Goal: Complete application form

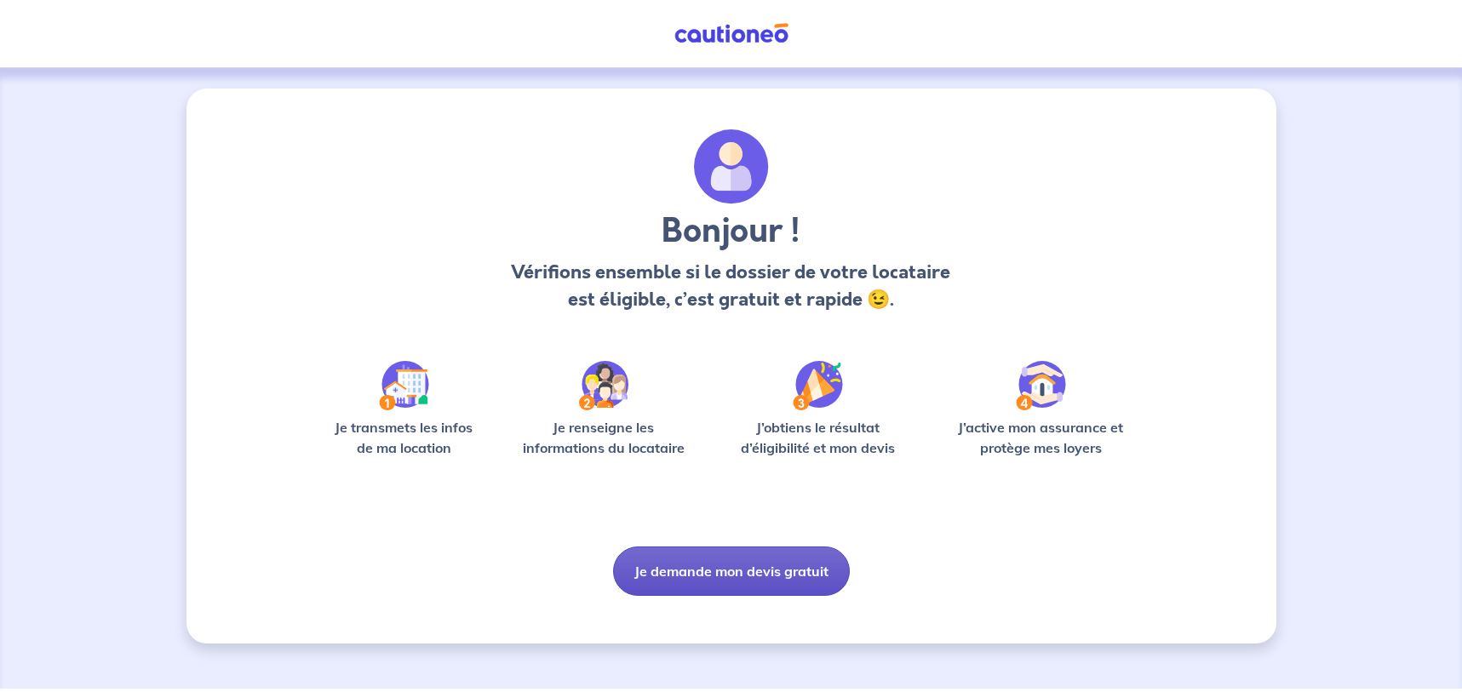
click at [736, 566] on button "Je demande mon devis gratuit" at bounding box center [731, 571] width 237 height 49
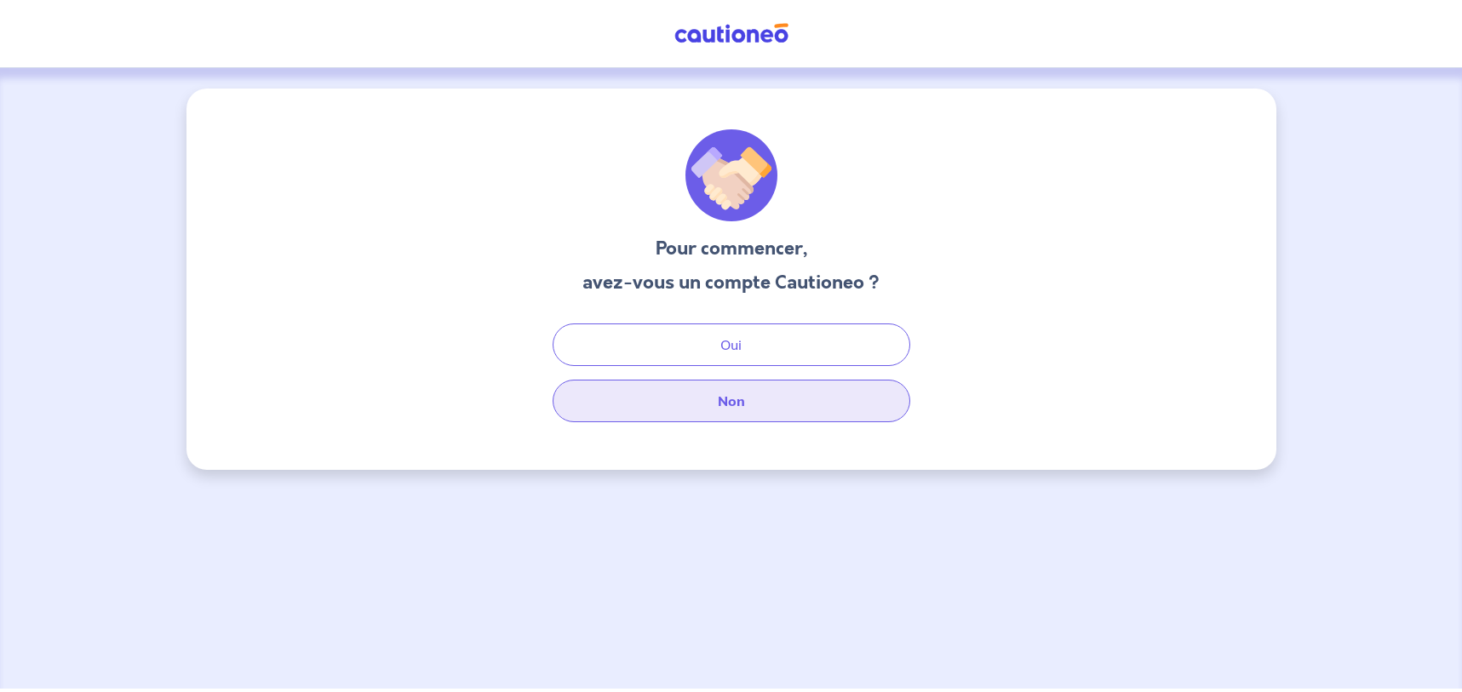
click at [720, 401] on button "Non" at bounding box center [732, 401] width 358 height 43
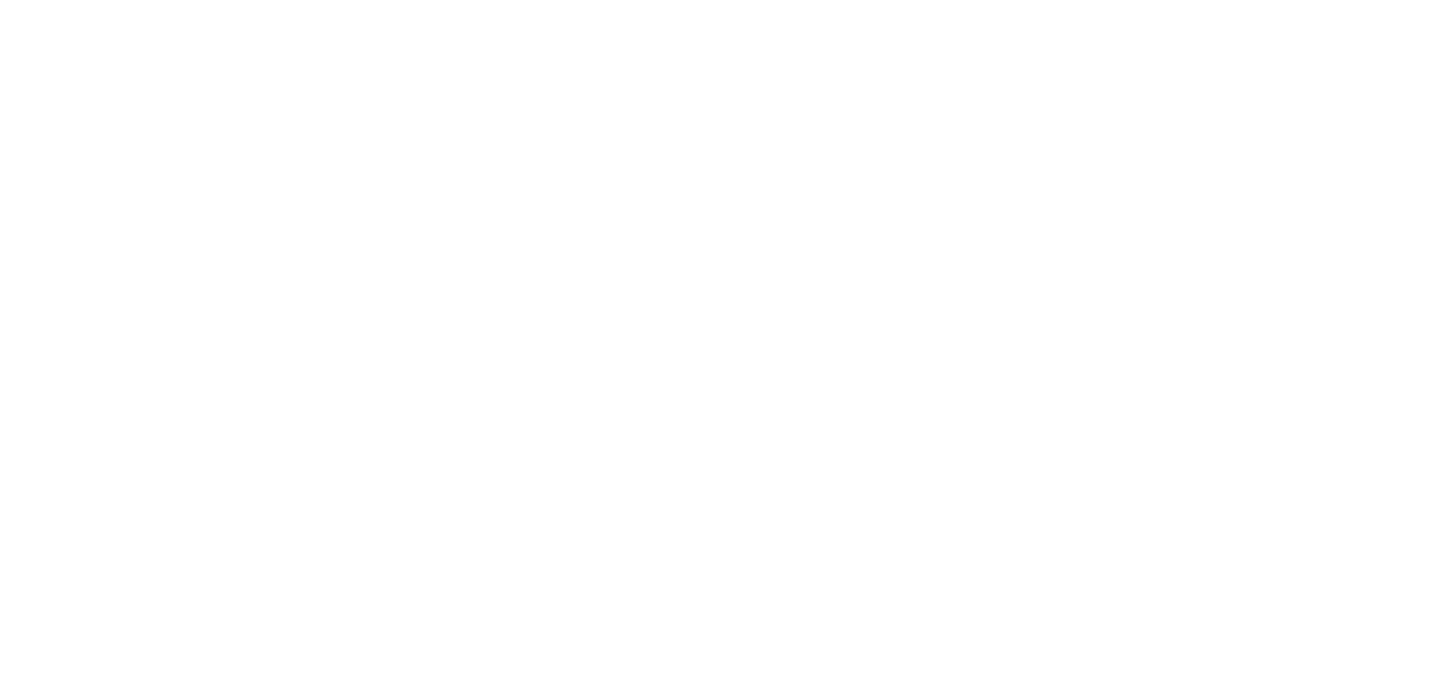
select select "FR"
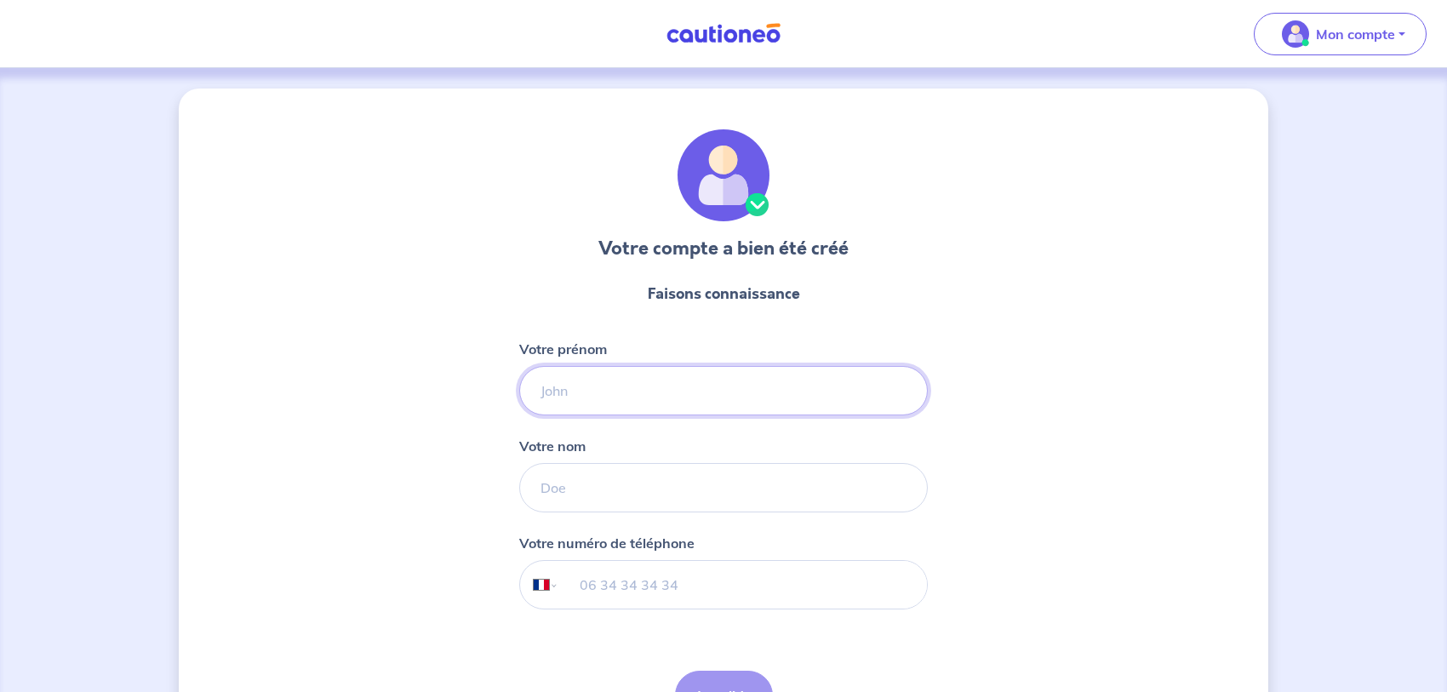
click at [589, 392] on input "Votre prénom" at bounding box center [723, 390] width 409 height 49
type input "CHRISTOPHE"
type input "CHAUMOND"
click at [422, 451] on div "Votre compte a bien été créé Faisons connaissance Votre prénom CHRISTOPHE Votre…" at bounding box center [724, 435] width 1090 height 693
click at [634, 584] on input "tel" at bounding box center [743, 585] width 368 height 48
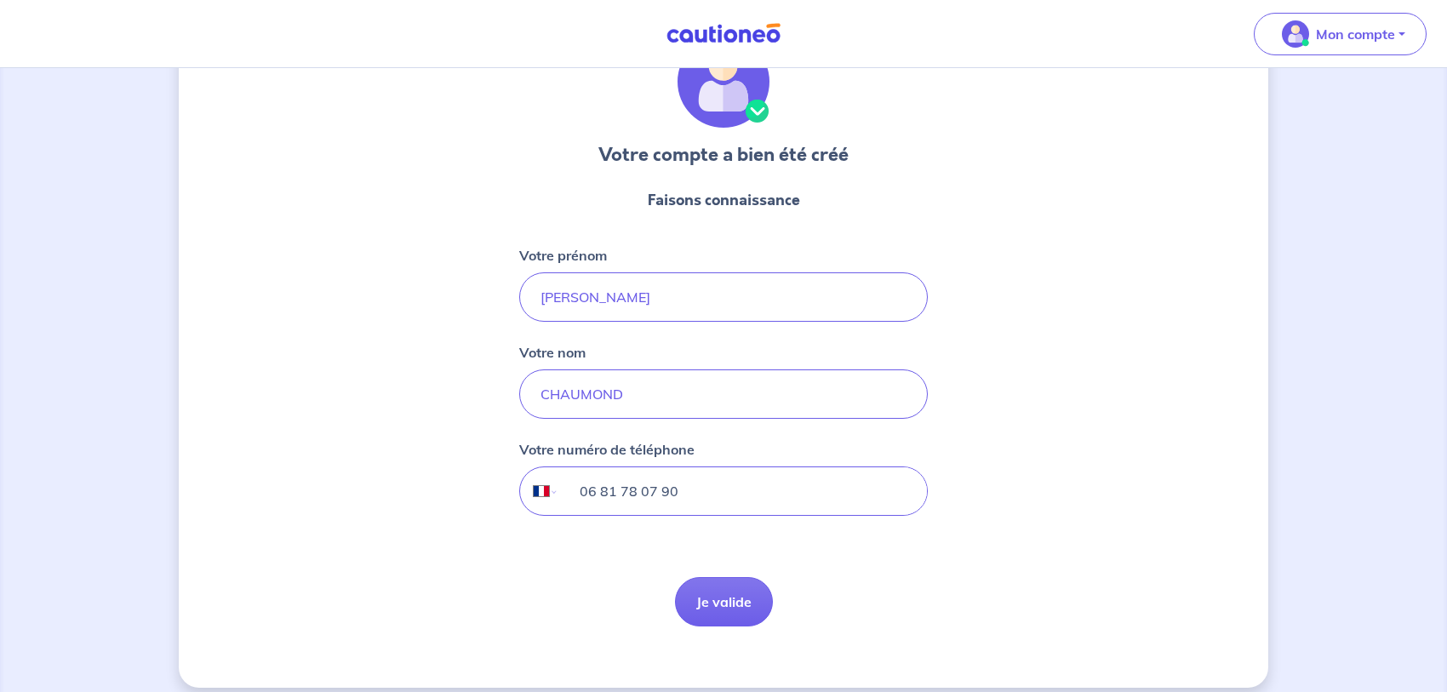
scroll to position [110, 0]
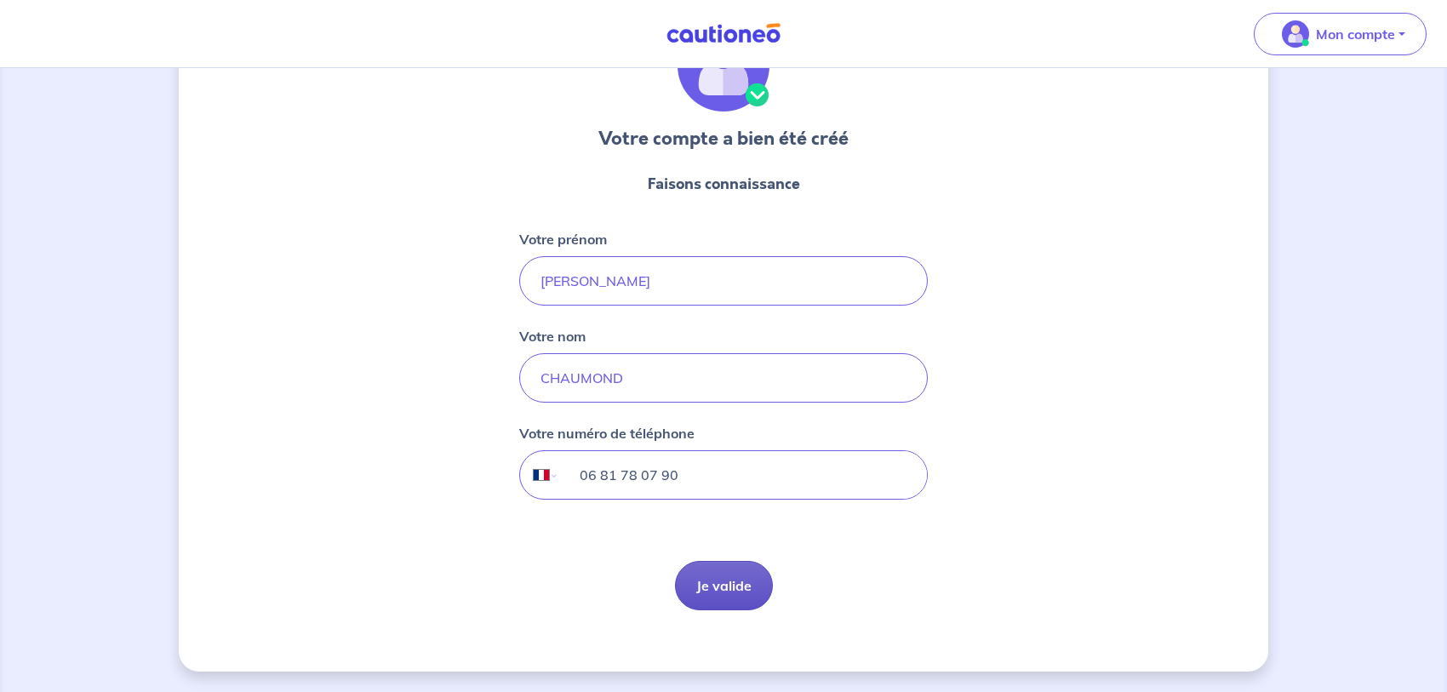
type input "06 81 78 07 90"
click at [715, 588] on button "Je valide" at bounding box center [724, 585] width 98 height 49
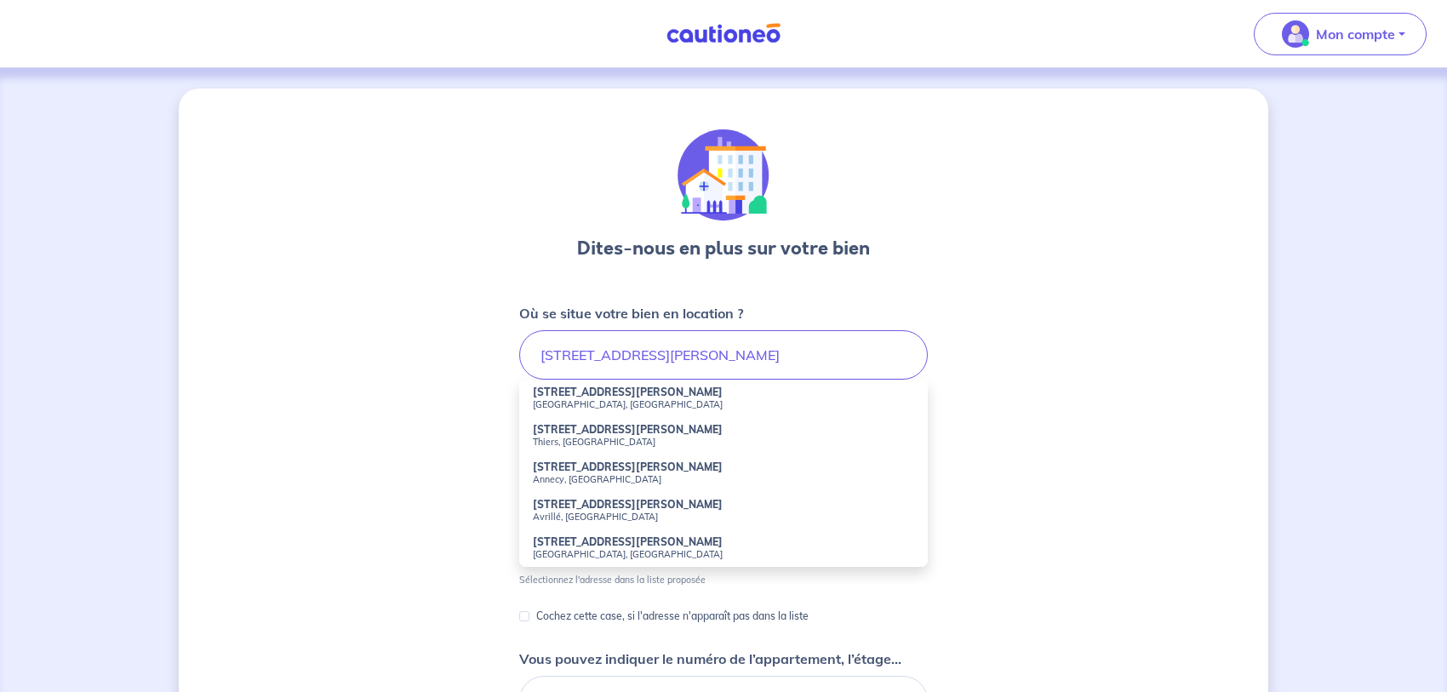
click at [329, 378] on div "Dites-nous en plus sur votre bien Où se situe votre bien en location ? 28 AVENU…" at bounding box center [724, 534] width 1090 height 891
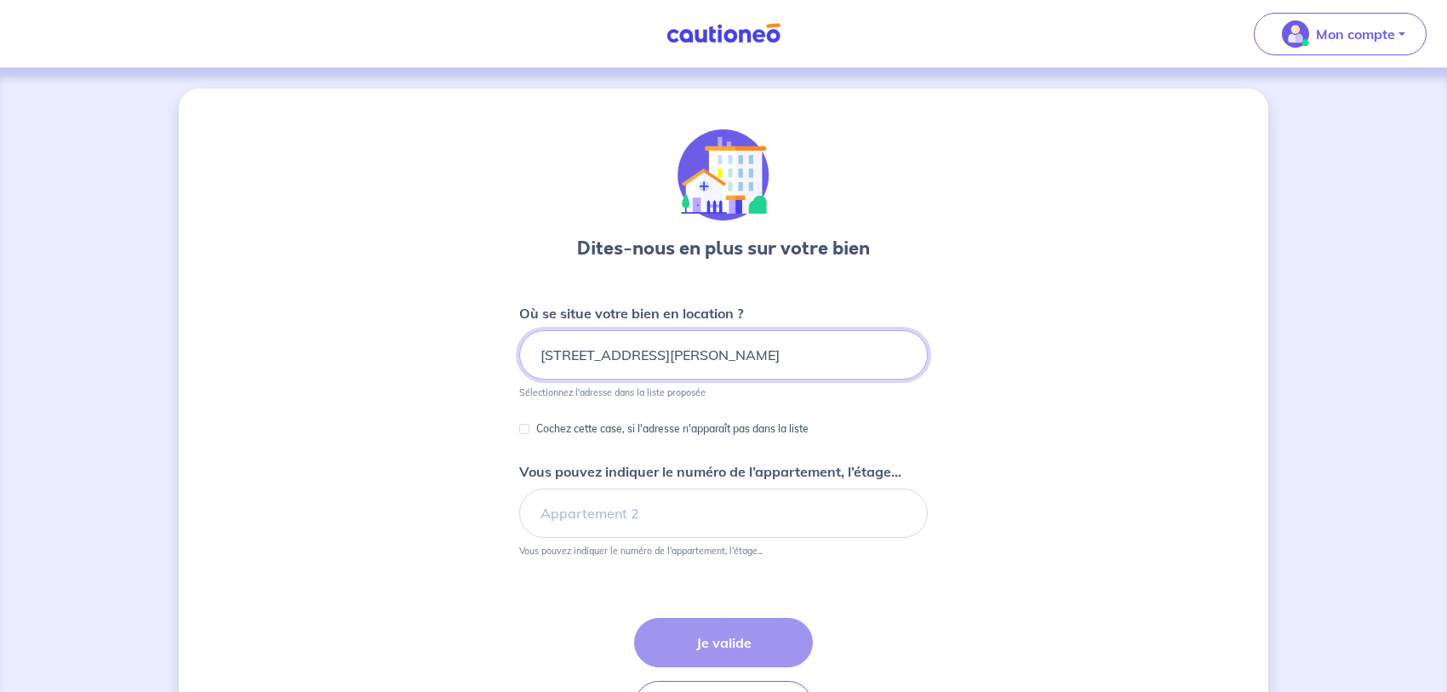
click at [835, 360] on input "28 AVENUE PIERRE MENDES FRANCE" at bounding box center [723, 354] width 409 height 49
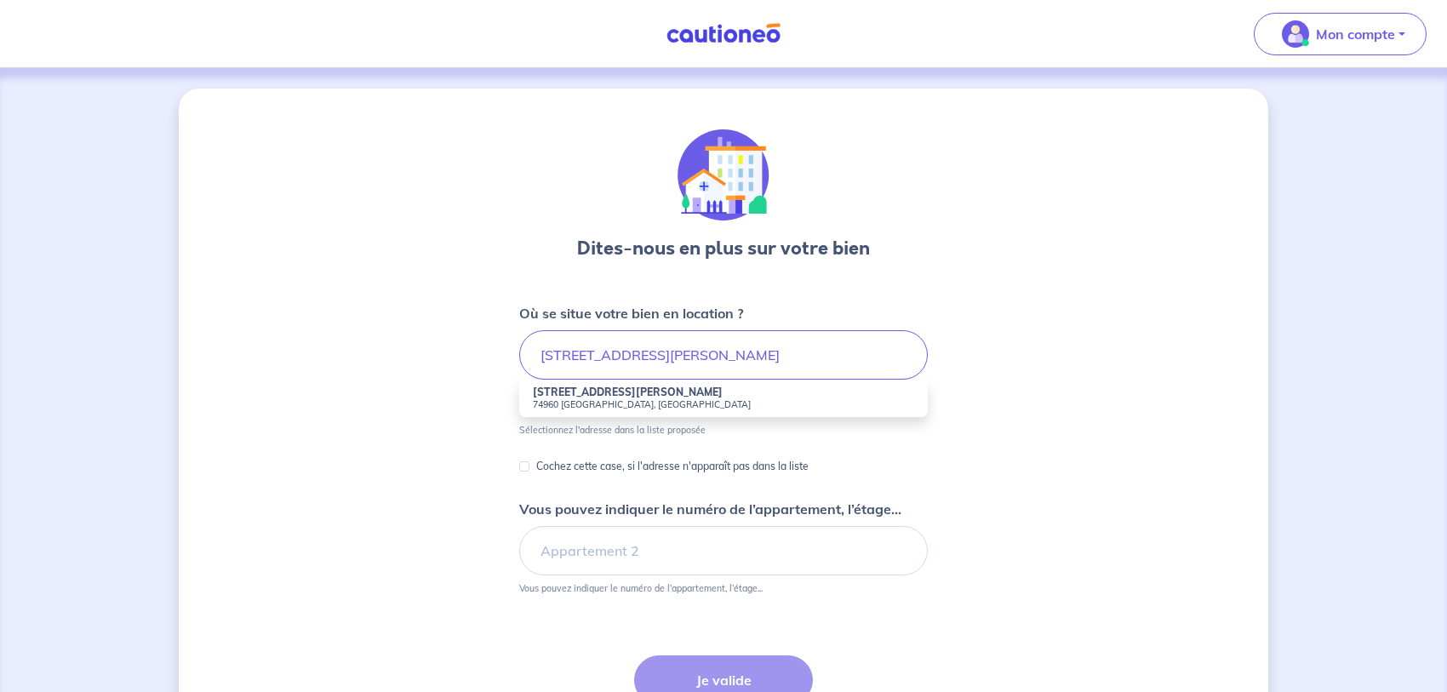
click at [608, 398] on small "74960 Annecy, France" at bounding box center [723, 404] width 381 height 12
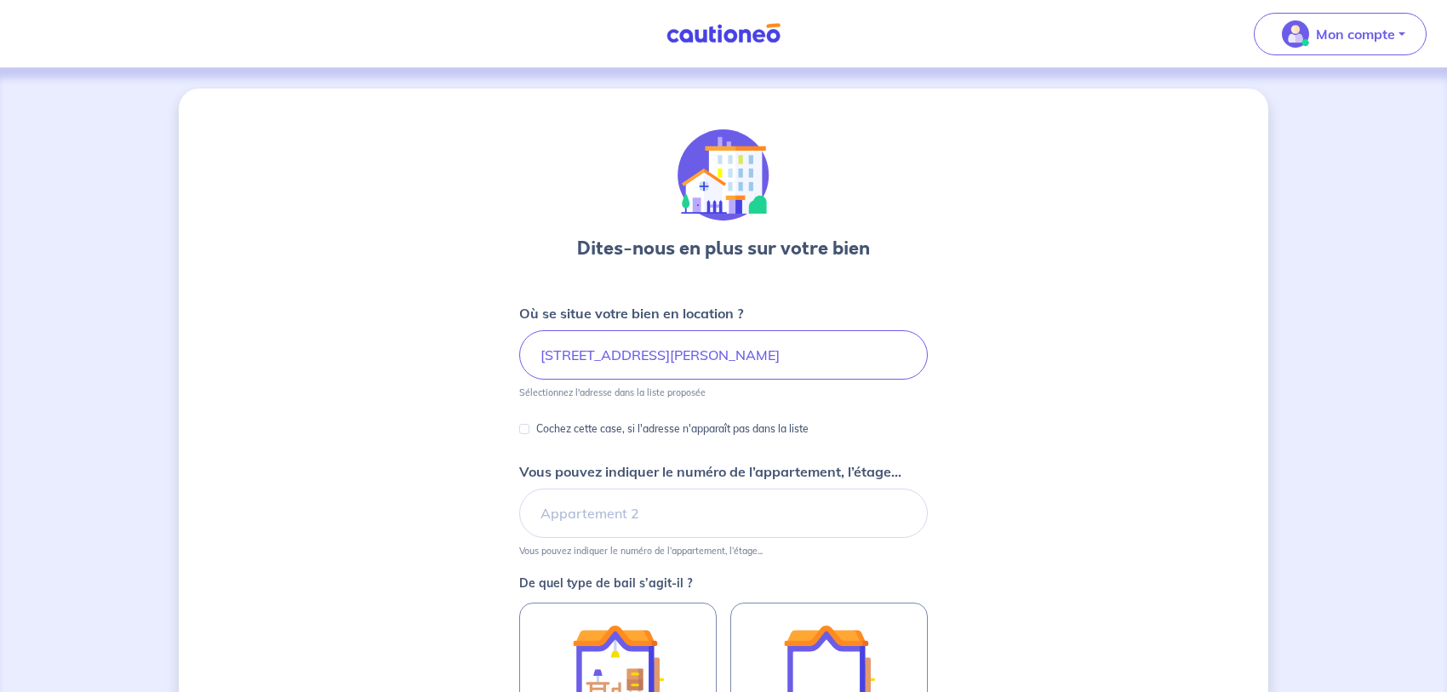
type input "28 Avenue Pierre Mendès France, 74960 Annecy, France"
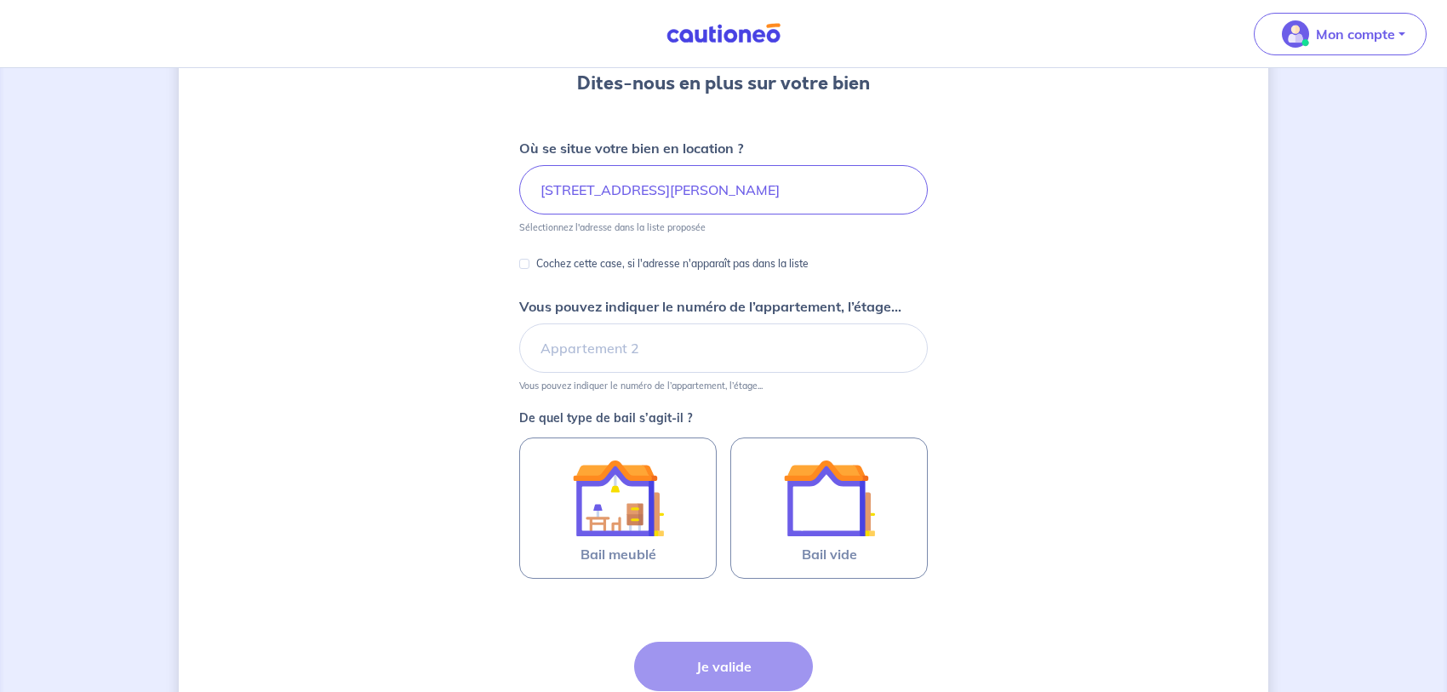
scroll to position [174, 0]
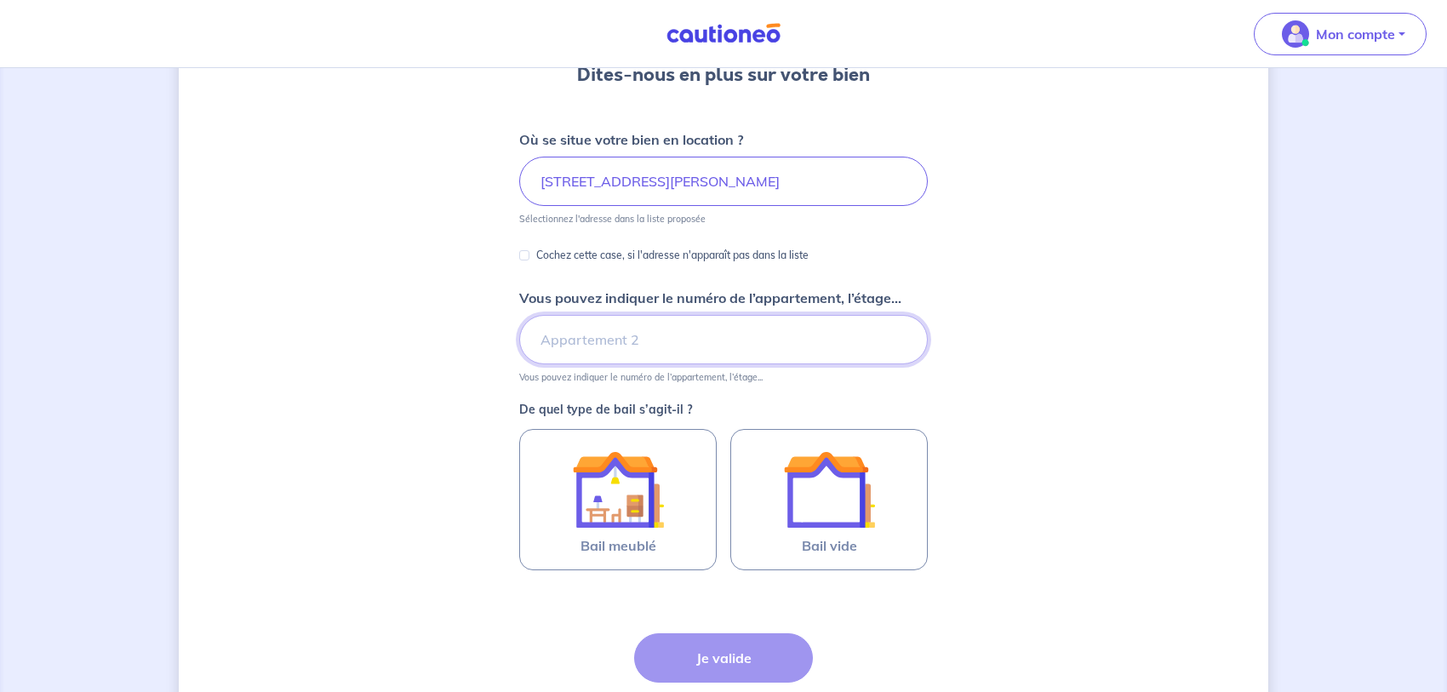
click at [742, 338] on input "Vous pouvez indiquer le numéro de l’appartement, l’étage..." at bounding box center [723, 339] width 409 height 49
type input "141"
drag, startPoint x: 571, startPoint y: 346, endPoint x: 419, endPoint y: 347, distance: 152.4
click at [519, 347] on input "141" at bounding box center [723, 339] width 409 height 49
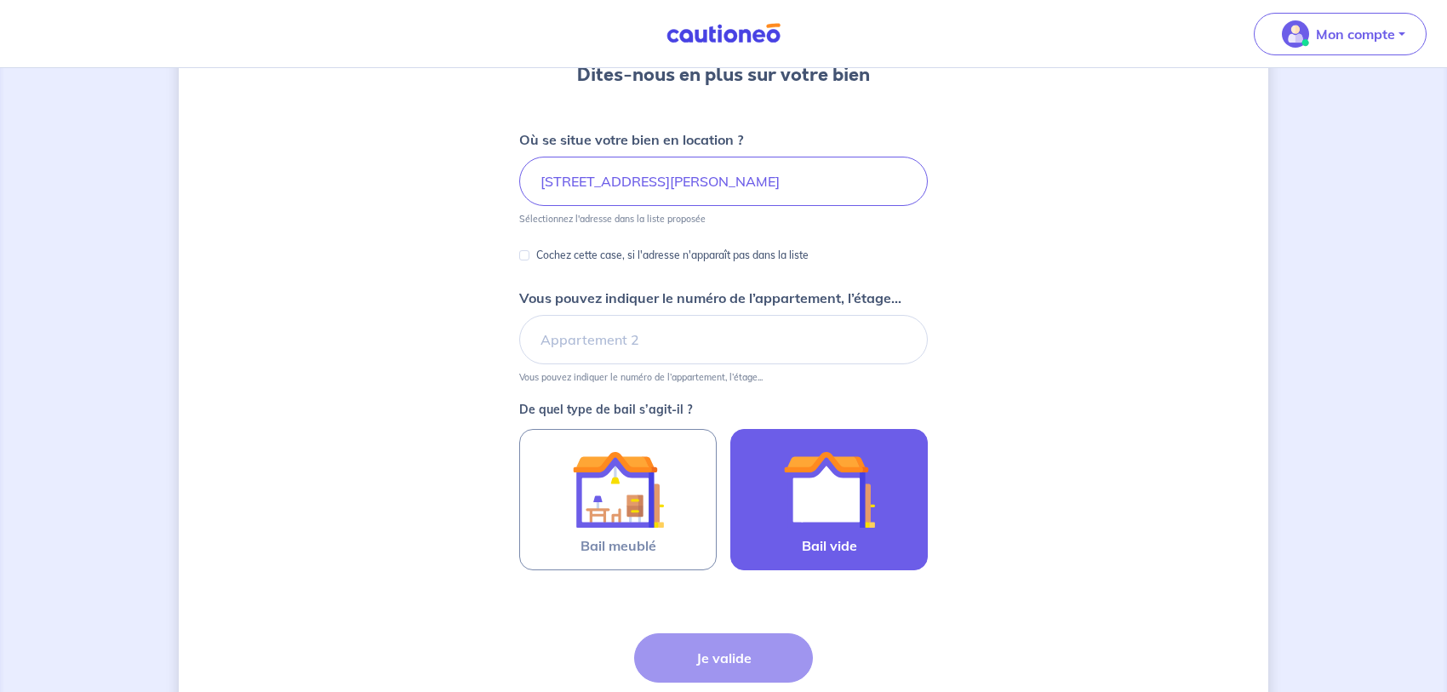
click at [860, 500] on img at bounding box center [829, 490] width 92 height 92
click at [0, 0] on input "Bail vide" at bounding box center [0, 0] width 0 height 0
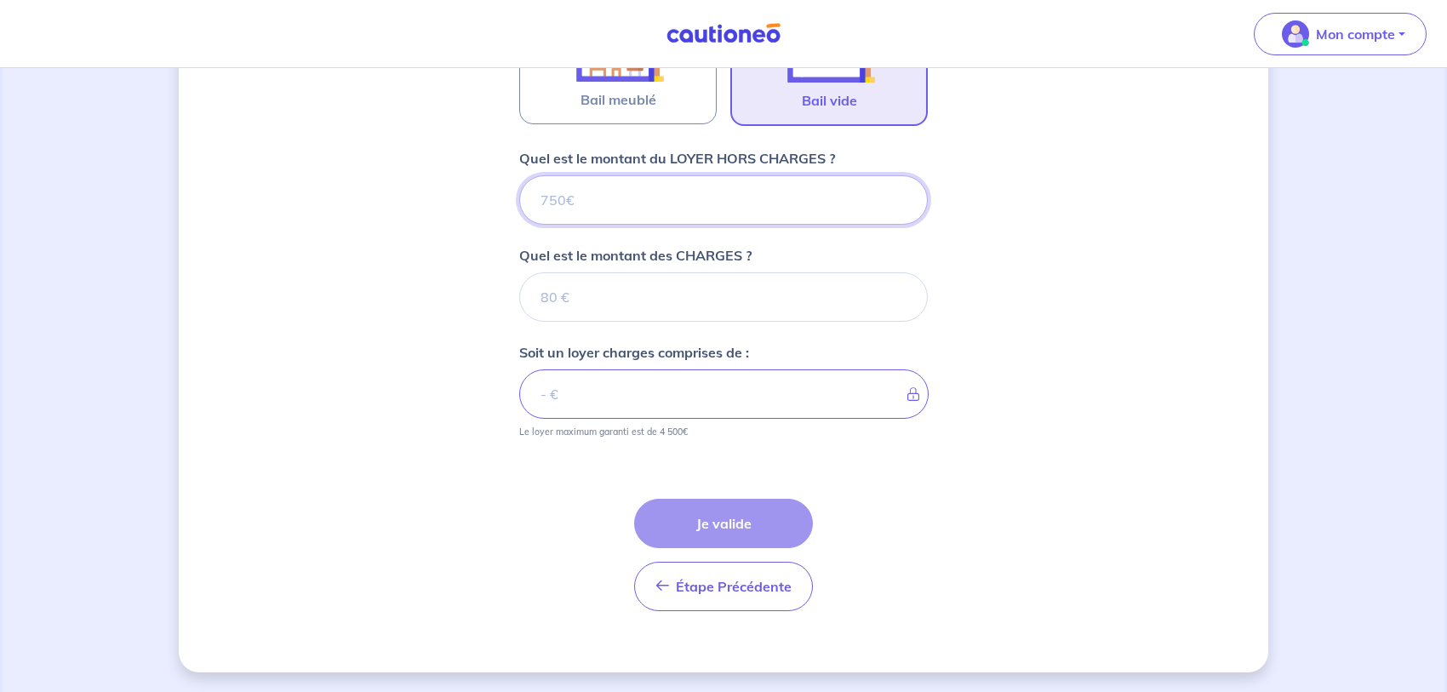
scroll to position [621, 0]
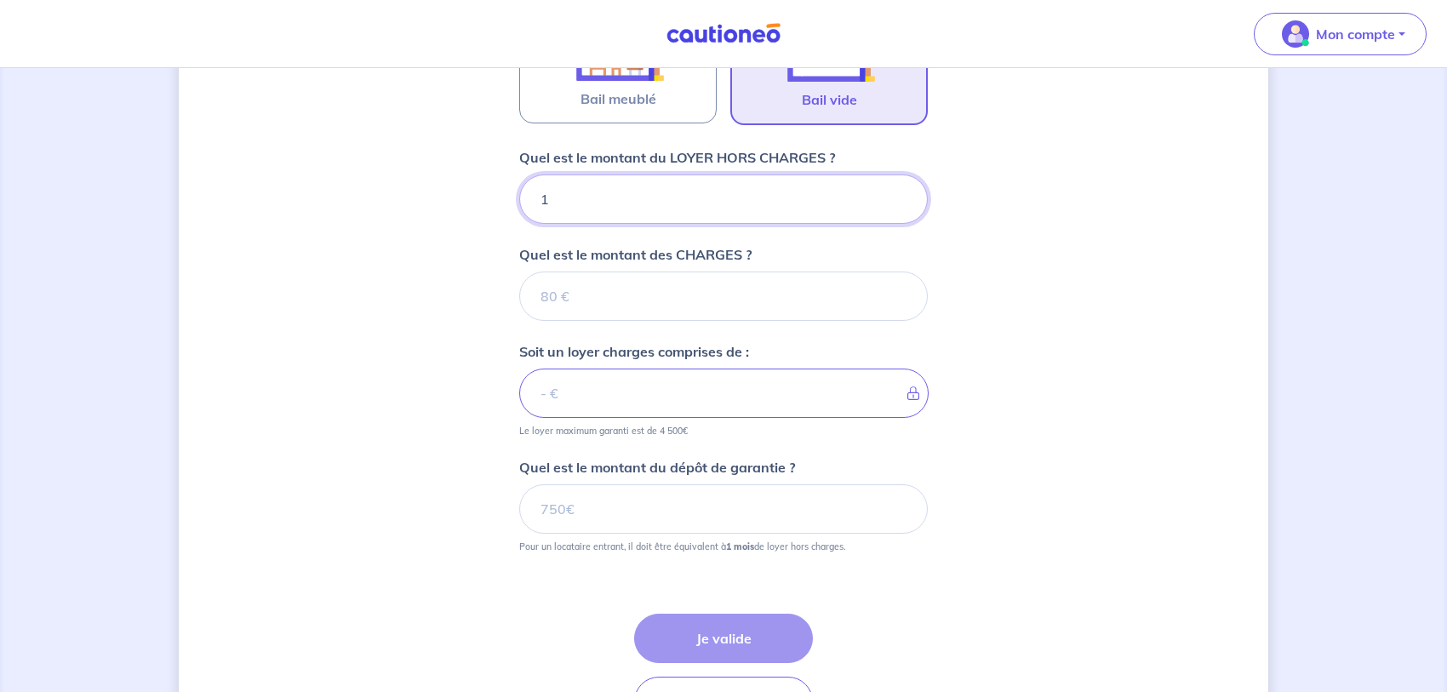
type input "19"
type input "1900"
click at [544, 296] on input "Quel est le montant des CHARGES ?" at bounding box center [723, 296] width 409 height 49
type input "108"
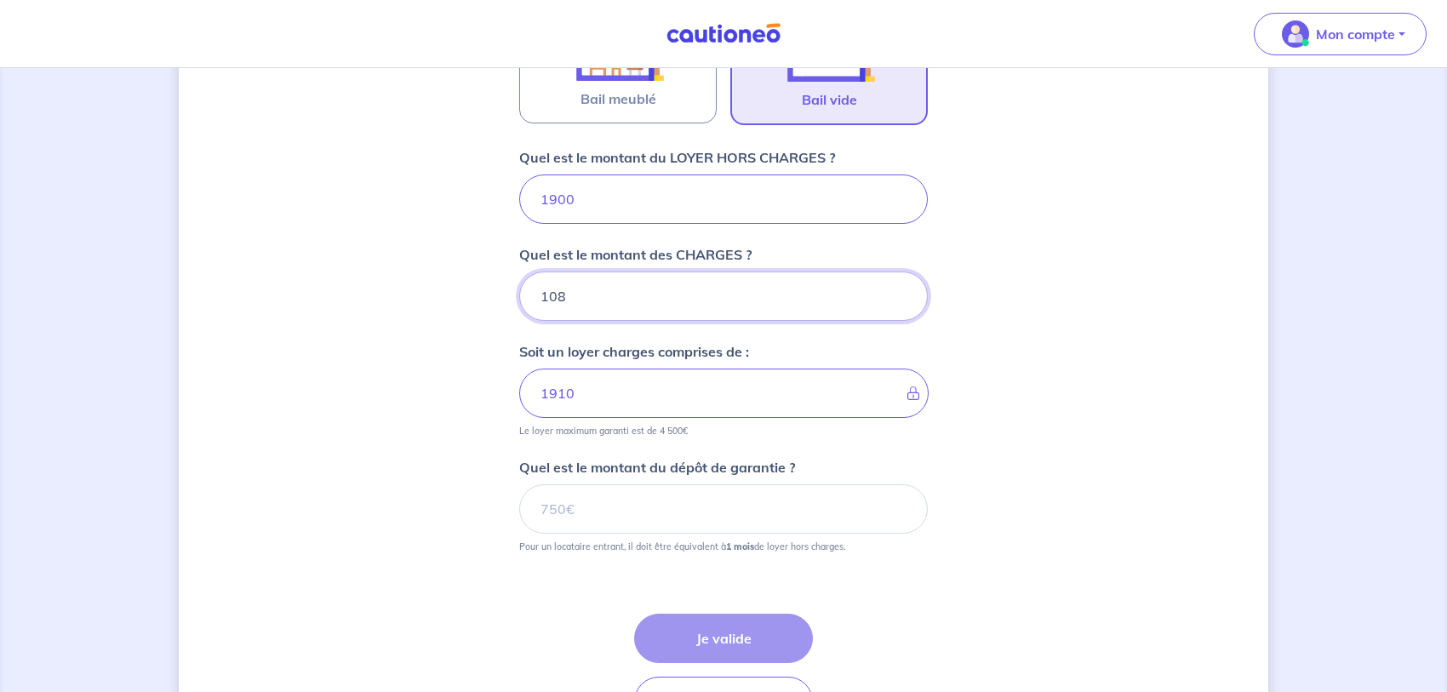
type input "2008"
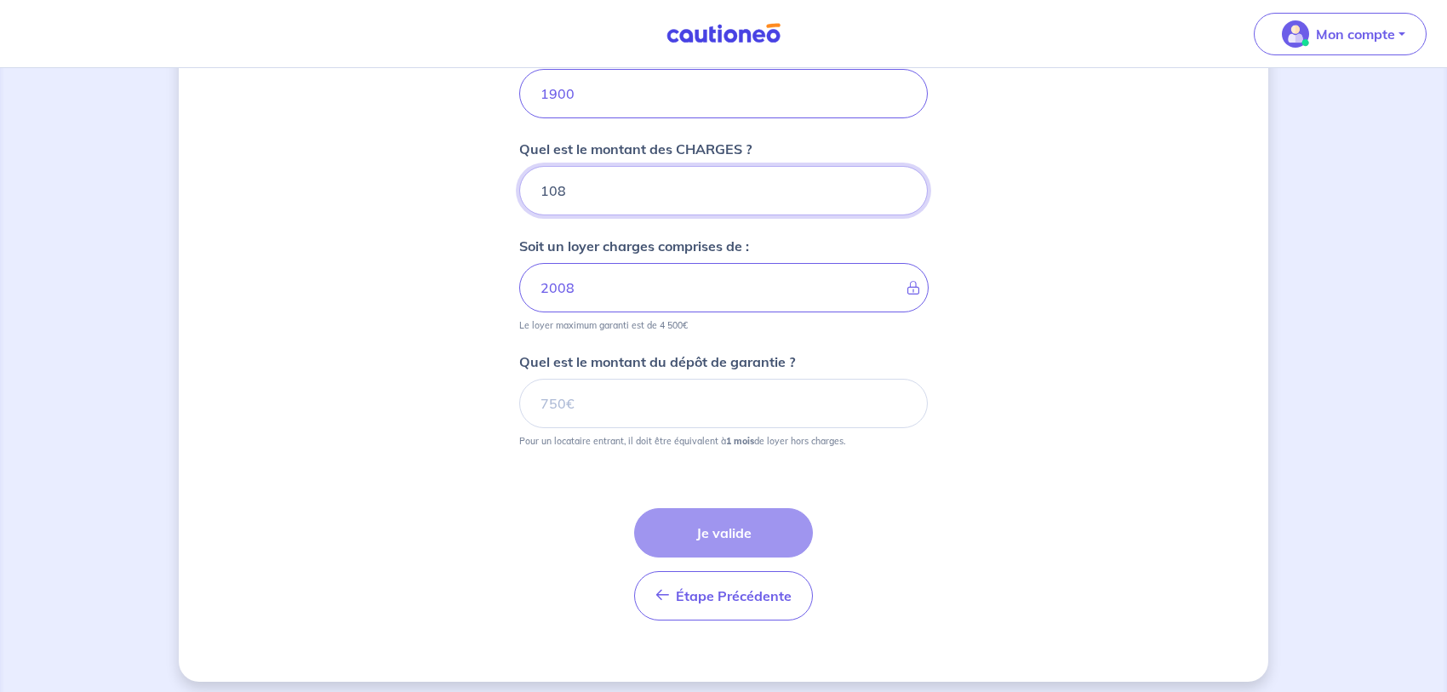
scroll to position [736, 0]
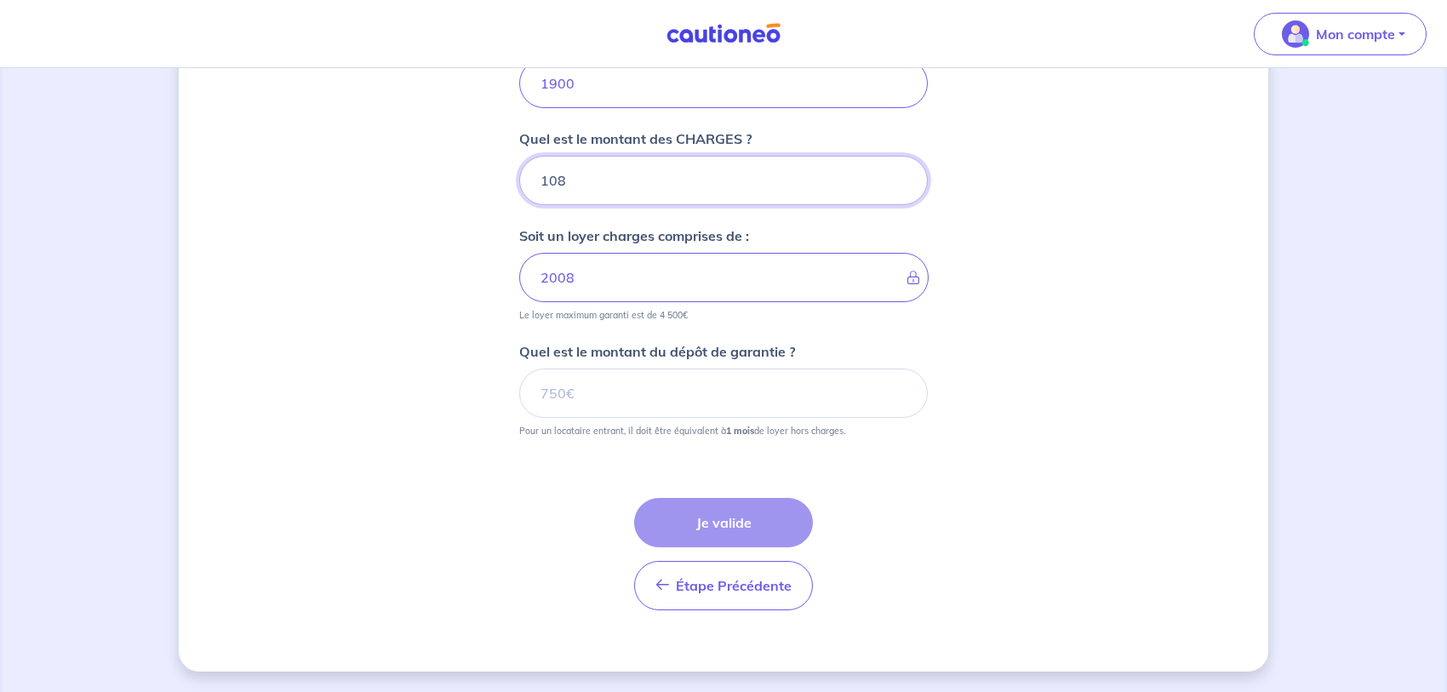
type input "108"
click at [537, 393] on input "Quel est le montant du dépôt de garantie ?" at bounding box center [723, 393] width 409 height 49
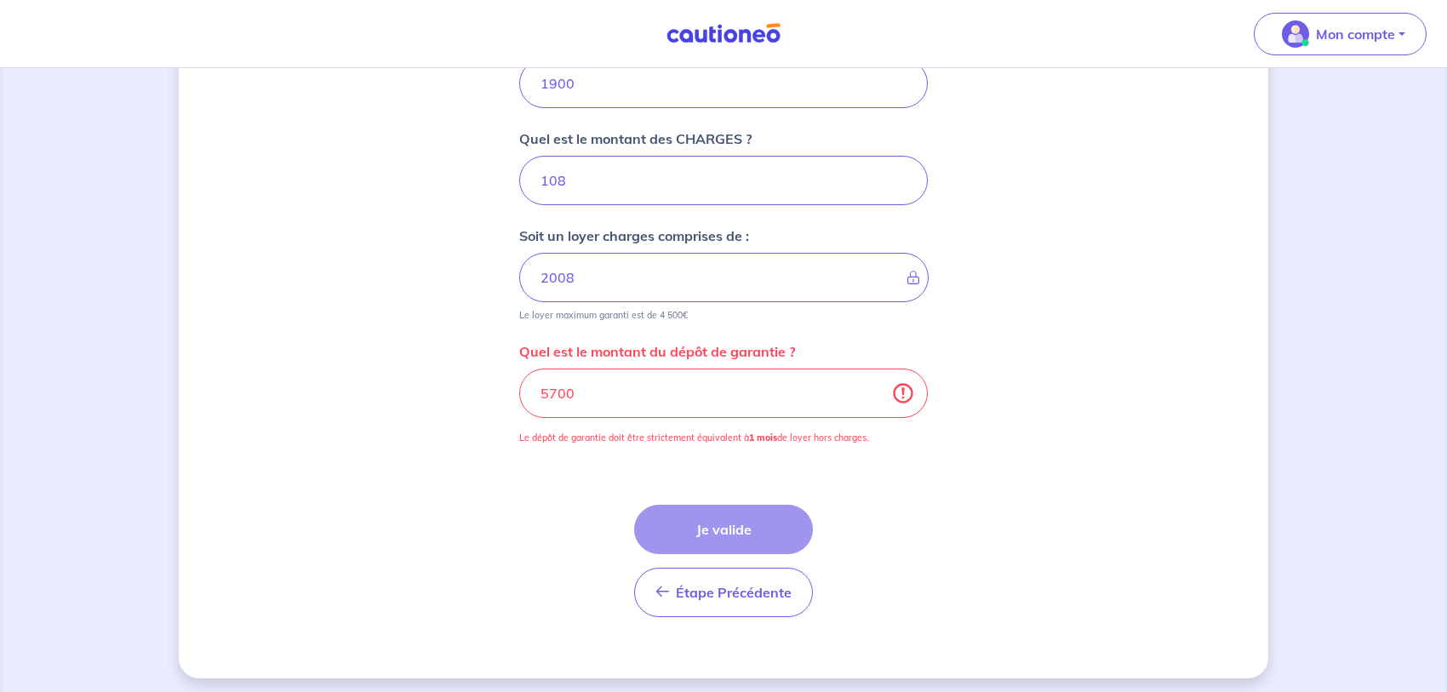
click at [705, 530] on div "Étape Précédente Précédent Je valide Je valide" at bounding box center [723, 561] width 179 height 112
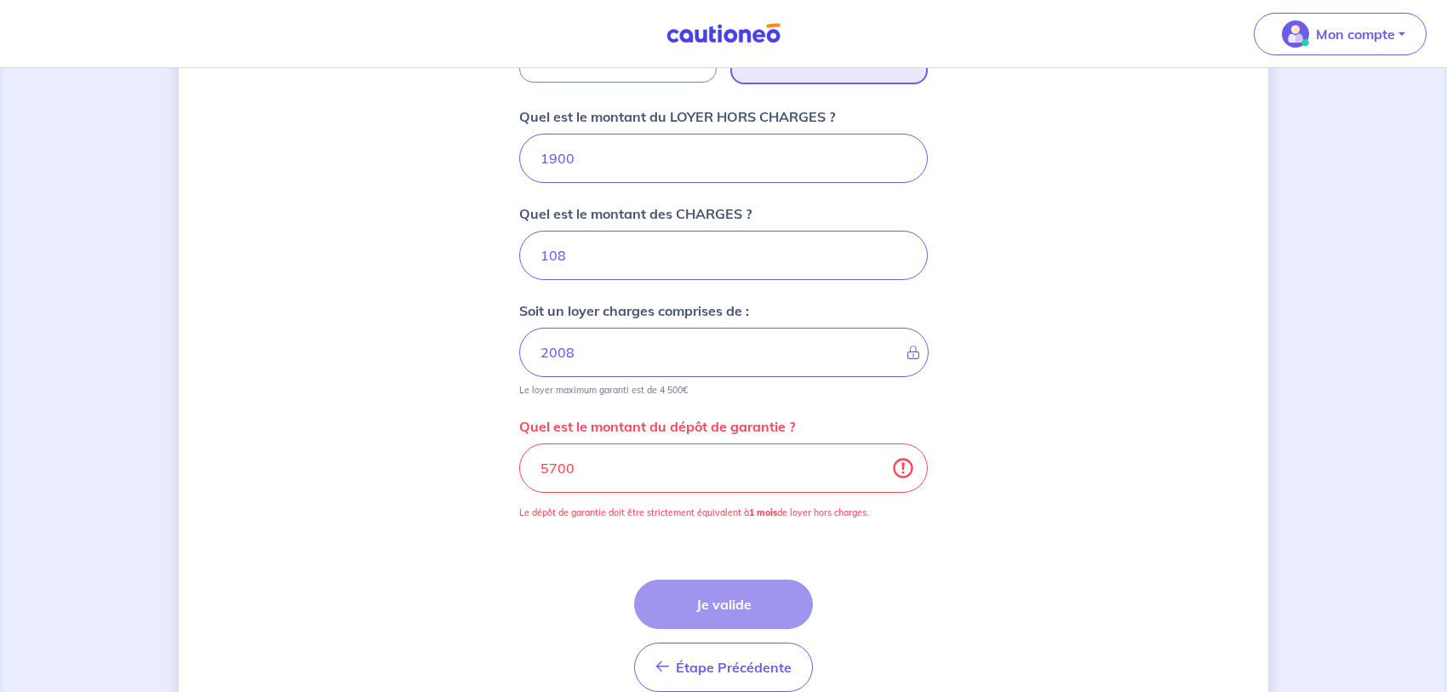
scroll to position [743, 0]
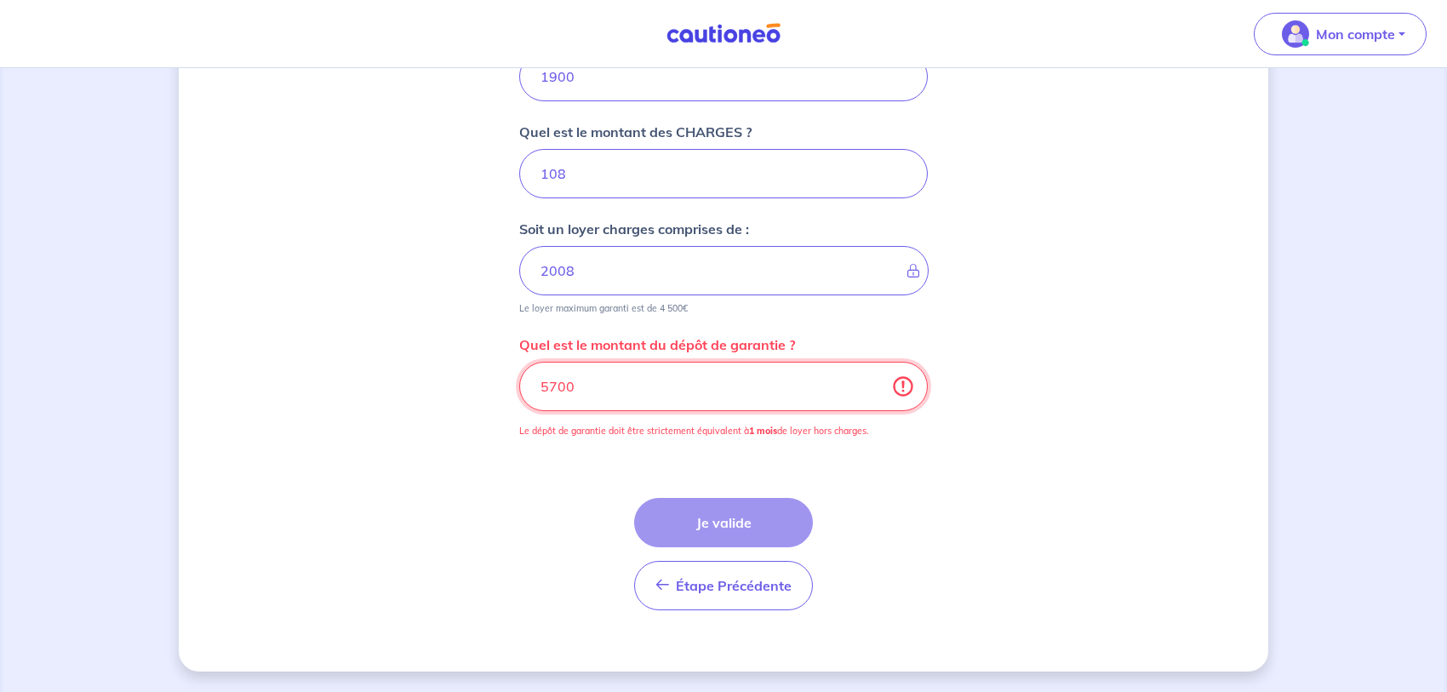
drag, startPoint x: 601, startPoint y: 389, endPoint x: 424, endPoint y: 404, distance: 177.7
click at [519, 404] on input "5700" at bounding box center [723, 386] width 409 height 49
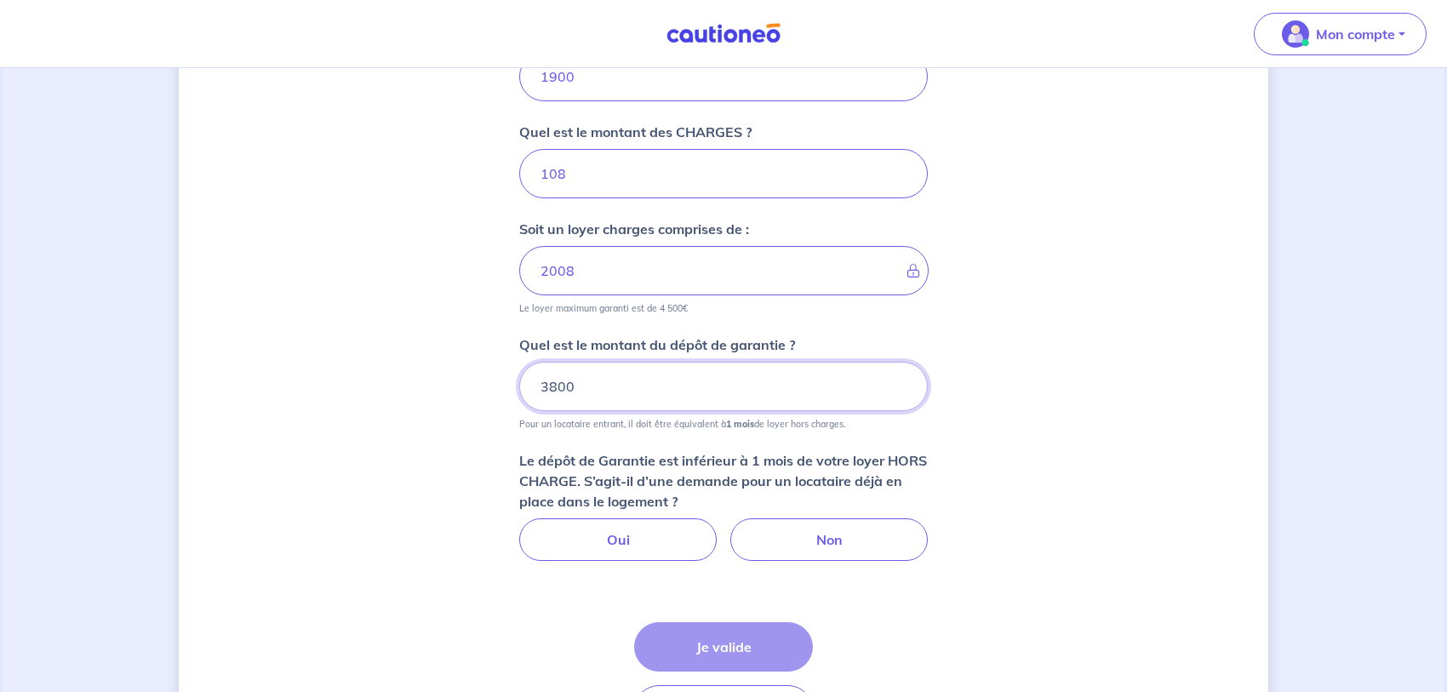
scroll to position [736, 0]
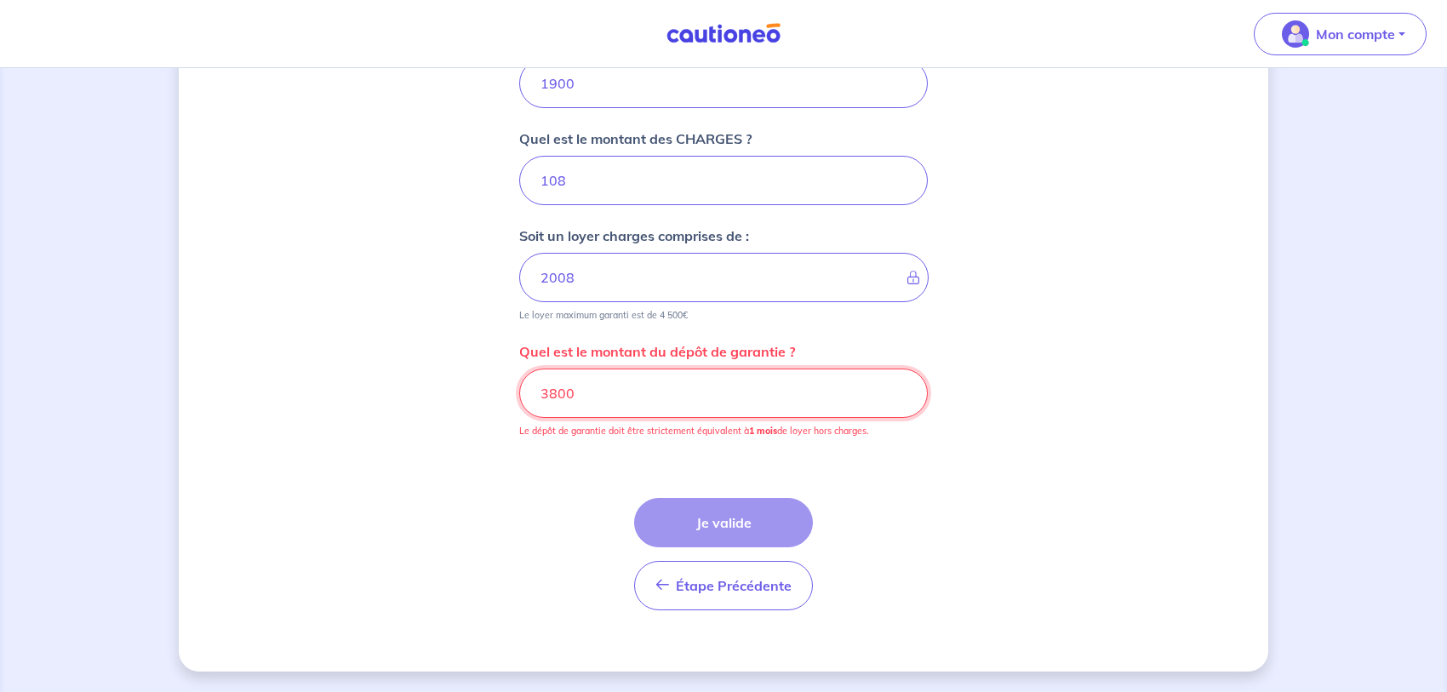
drag, startPoint x: 583, startPoint y: 395, endPoint x: 392, endPoint y: 387, distance: 191.7
click at [519, 392] on input "3800" at bounding box center [723, 393] width 409 height 49
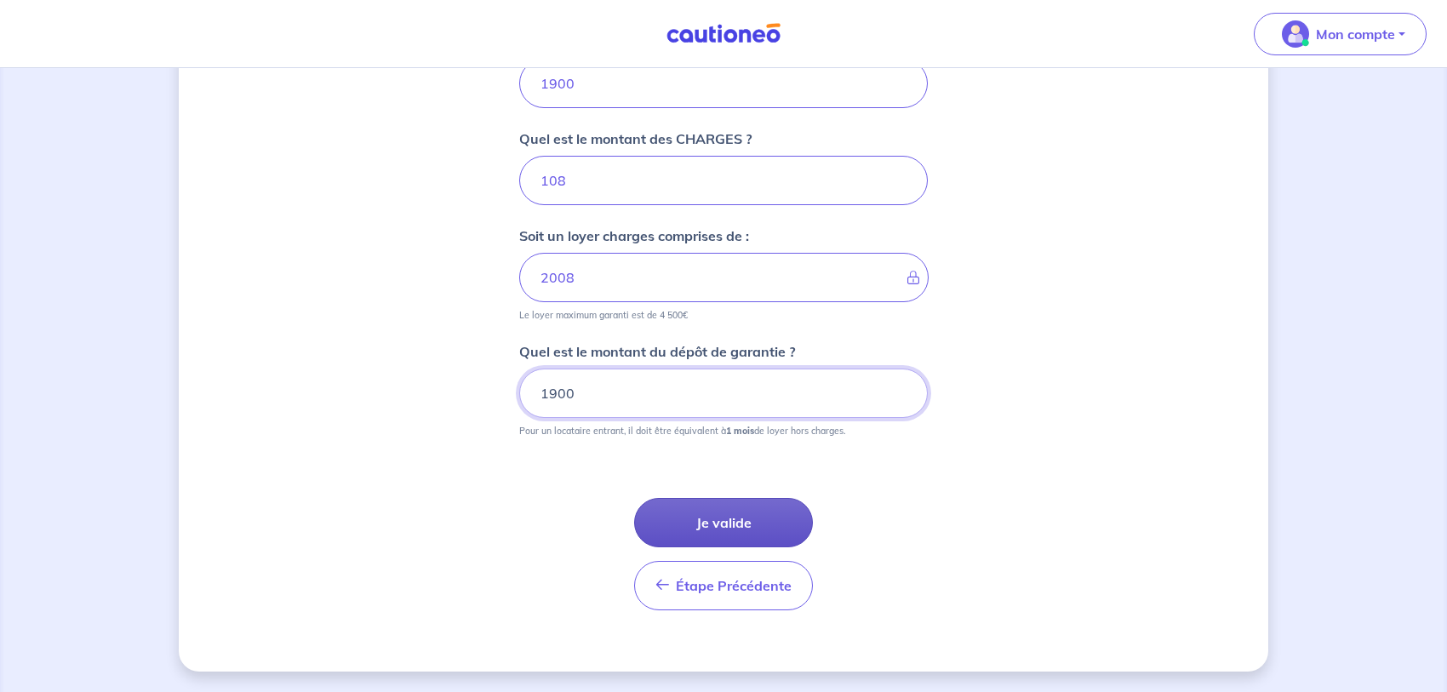
type input "1900"
click at [748, 513] on button "Je valide" at bounding box center [723, 522] width 179 height 49
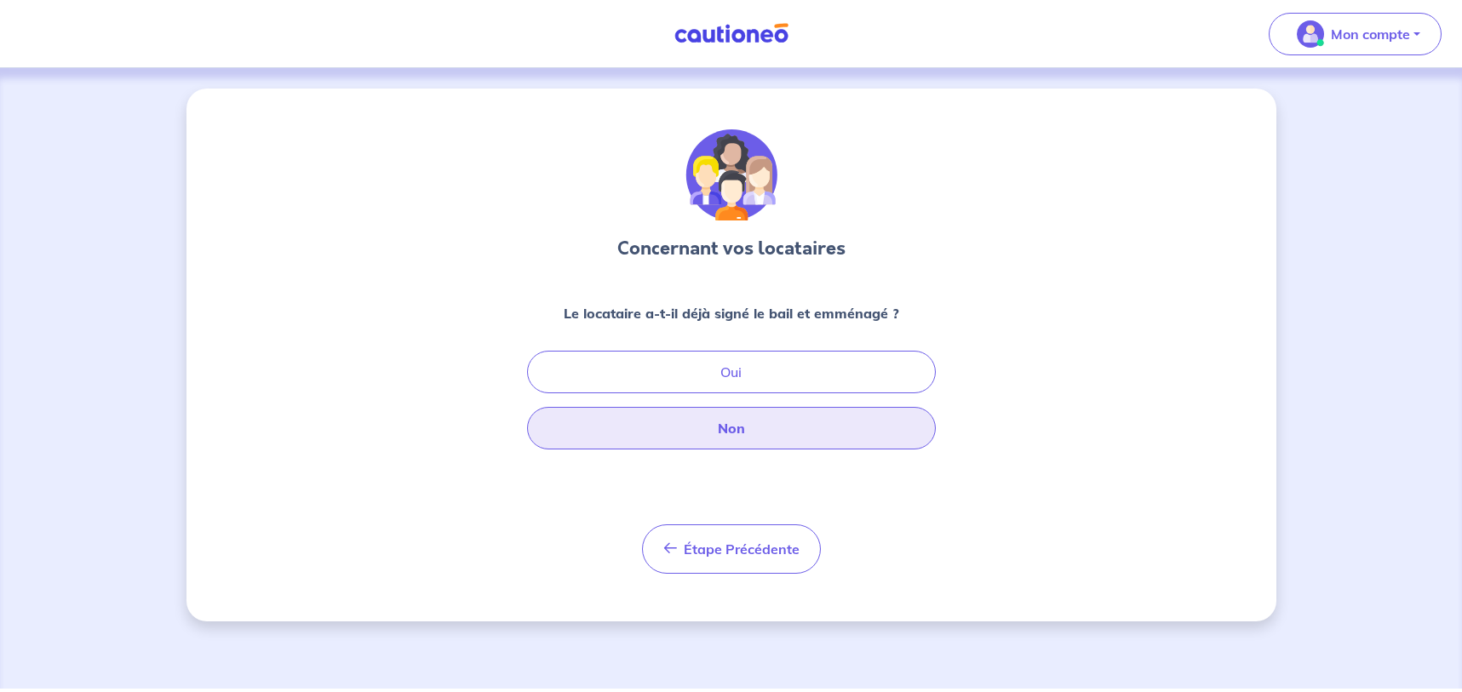
click at [732, 427] on button "Non" at bounding box center [731, 428] width 409 height 43
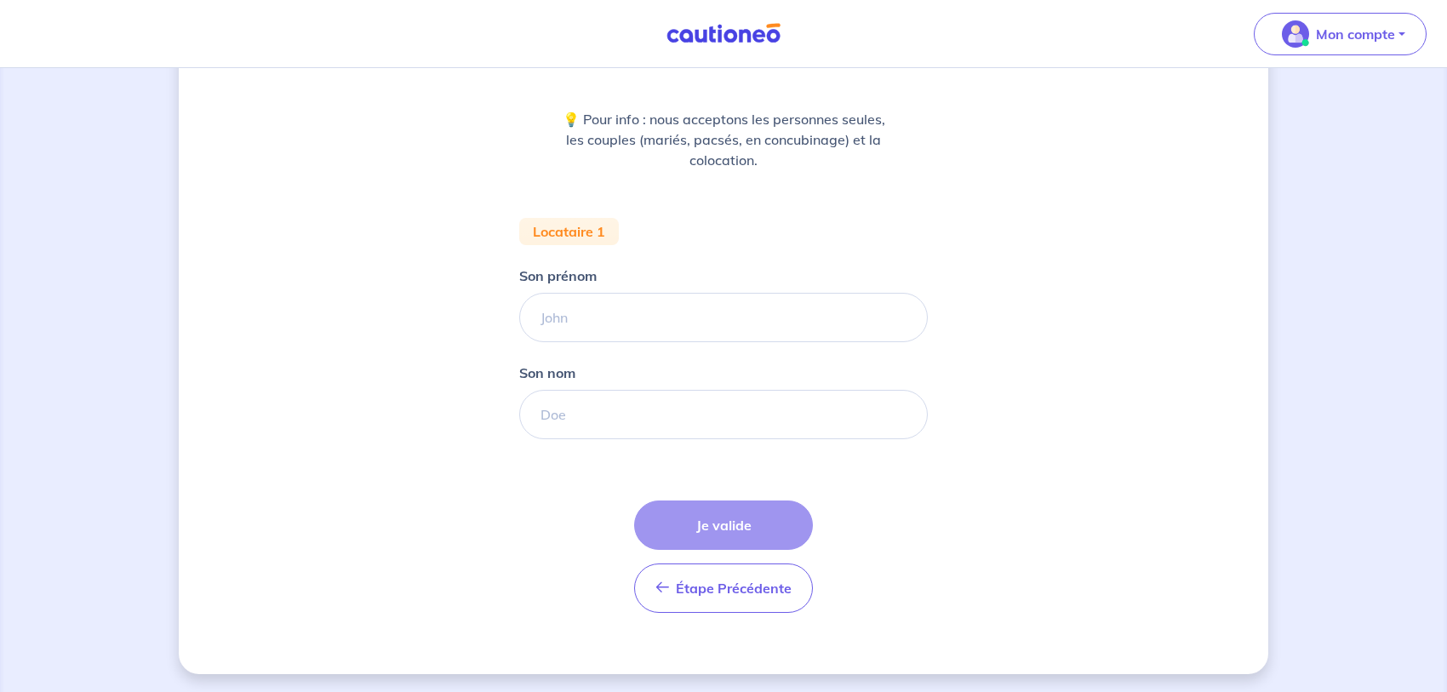
scroll to position [197, 0]
click at [563, 312] on input "Son prénom" at bounding box center [723, 314] width 409 height 49
click at [581, 411] on input "Son nom" at bounding box center [723, 411] width 409 height 49
drag, startPoint x: 627, startPoint y: 410, endPoint x: 392, endPoint y: 417, distance: 235.9
click at [519, 417] on input "GOH-B" at bounding box center [723, 411] width 409 height 49
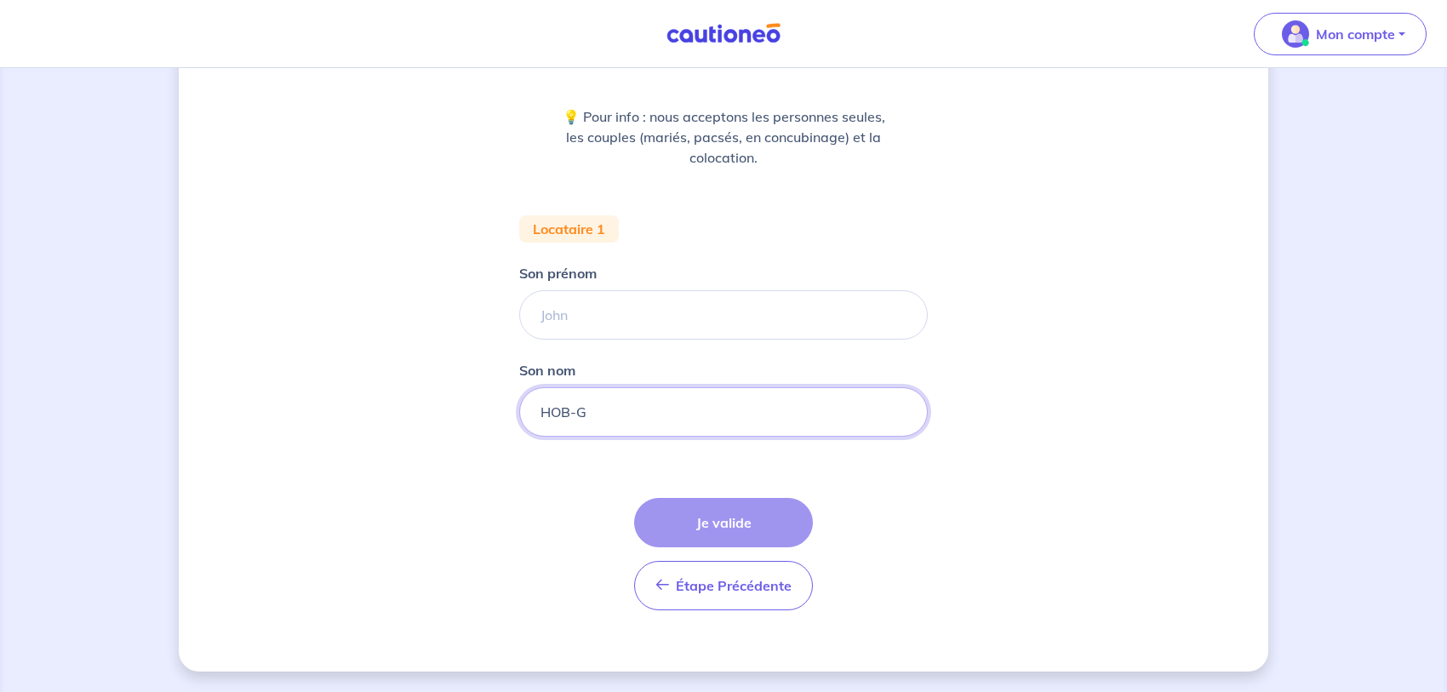
type input "HOB-G"
click at [713, 513] on div "Étape Précédente Précédent Je valide Je valide" at bounding box center [723, 554] width 179 height 112
click at [598, 319] on input "Son prénom" at bounding box center [723, 314] width 409 height 49
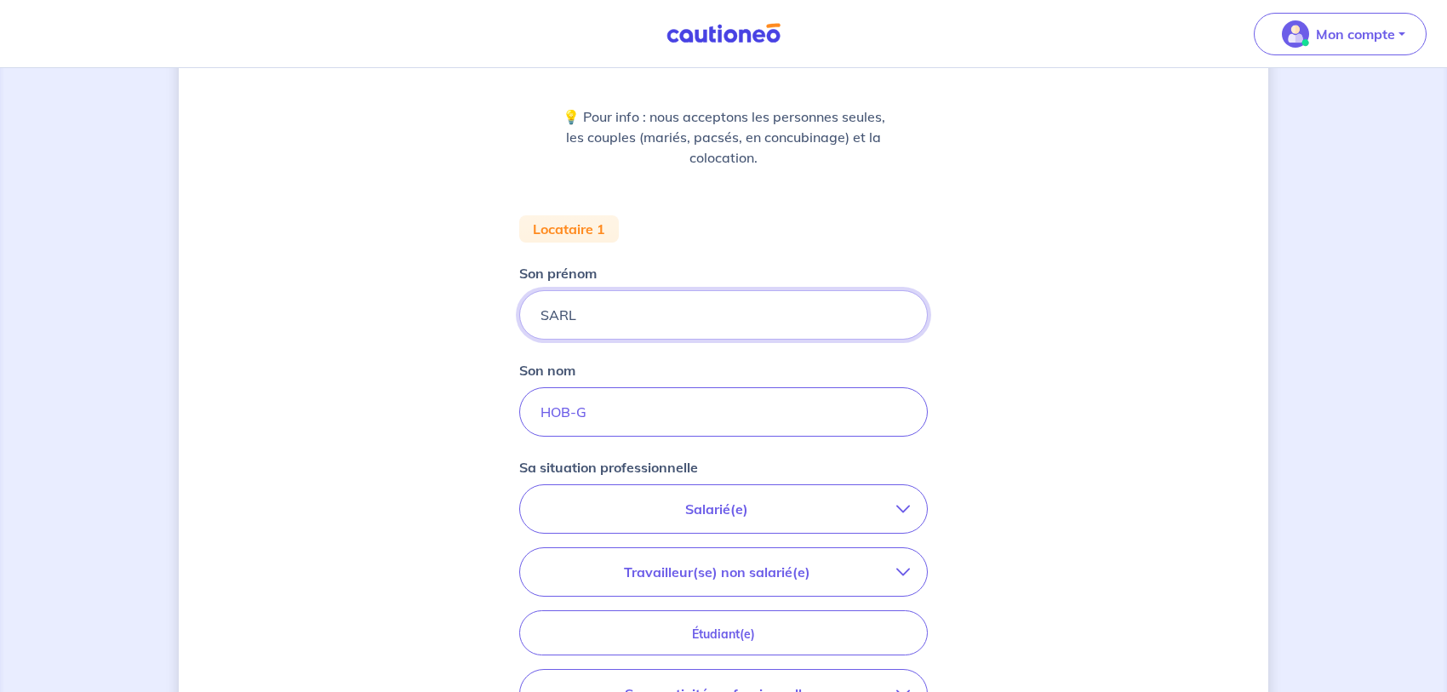
type input "SARL"
click at [403, 490] on div "Concernant vos locataires 💡 Pour info : nous acceptons les personnes seules, le…" at bounding box center [724, 429] width 1090 height 1075
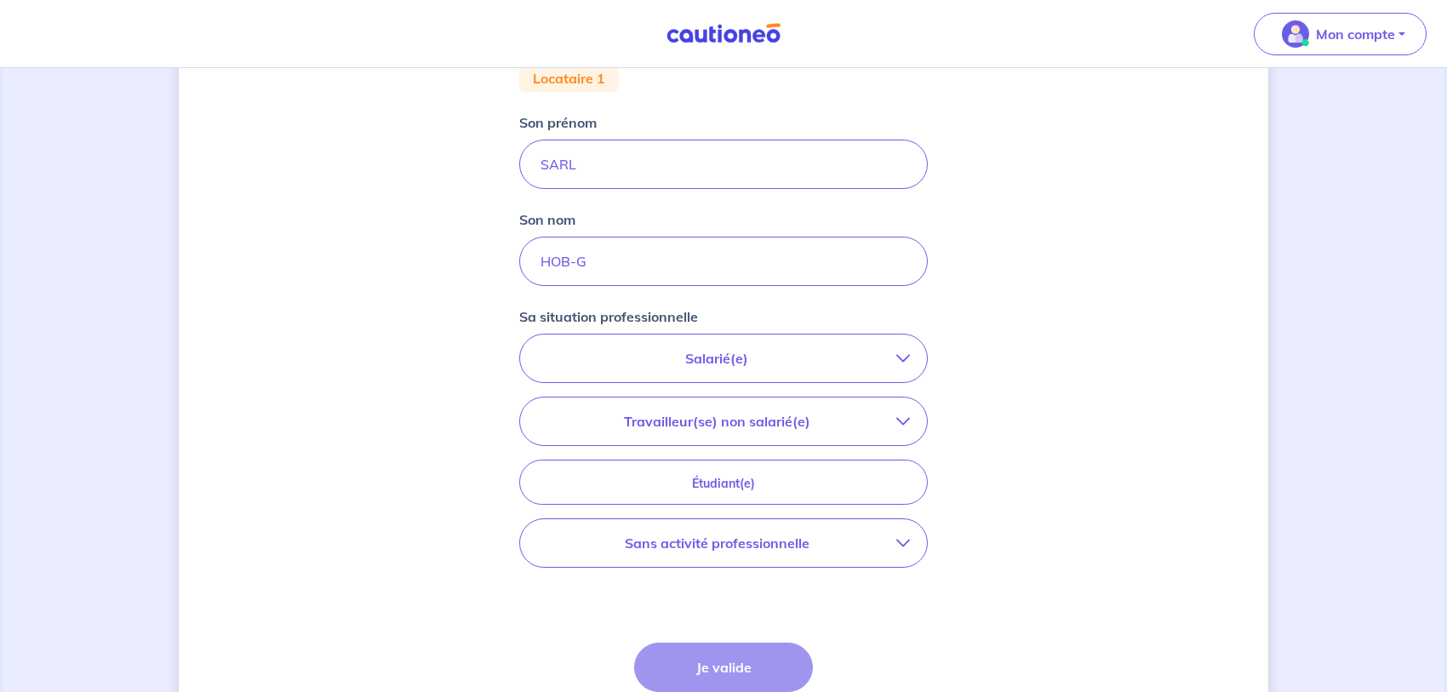
scroll to position [370, 0]
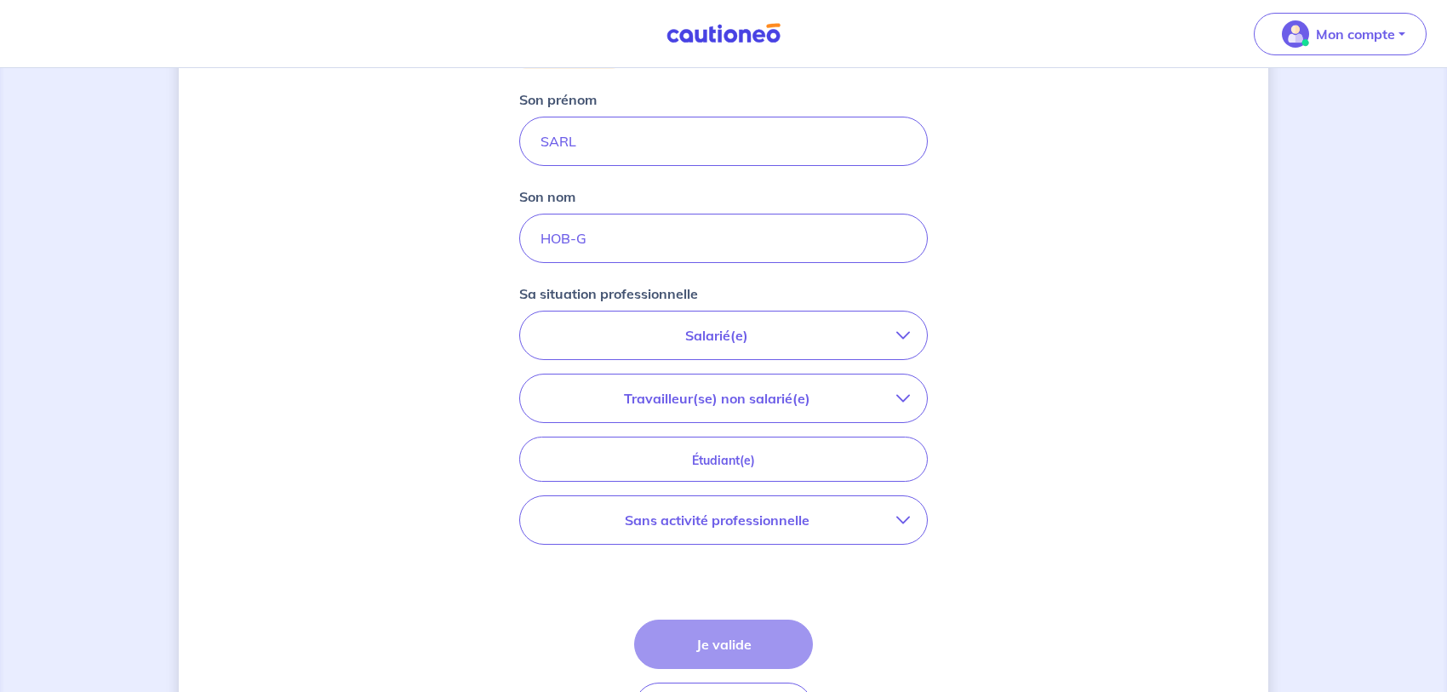
click at [694, 648] on div "Étape Précédente Précédent Je valide Je valide" at bounding box center [723, 676] width 179 height 112
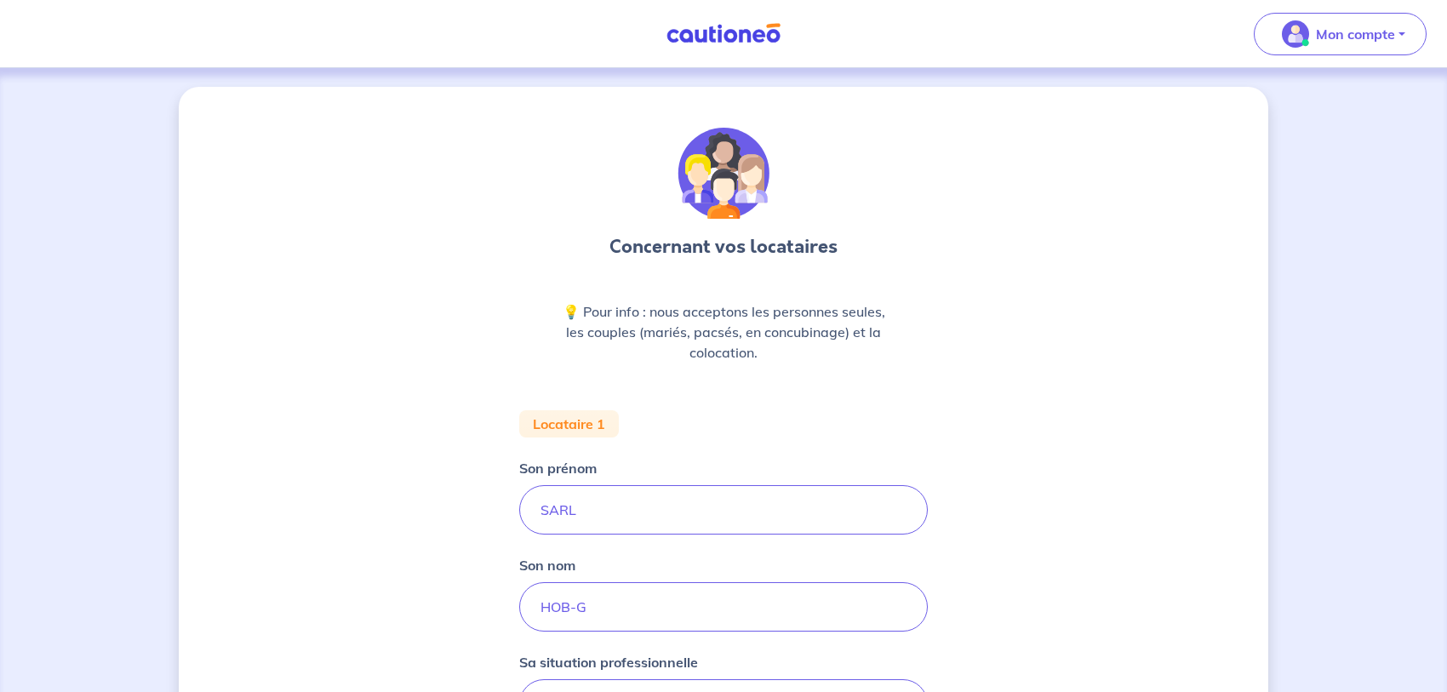
scroll to position [0, 0]
